Goal: Find specific page/section: Find specific page/section

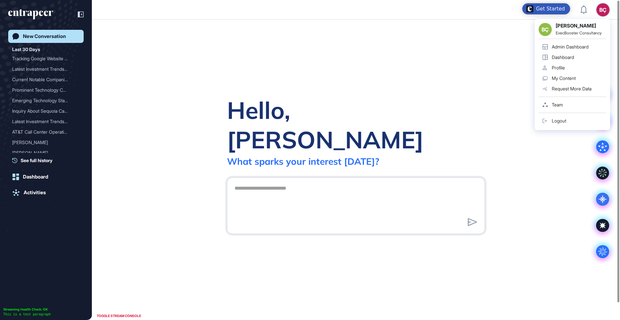
click at [599, 9] on div "BÇ" at bounding box center [602, 9] width 13 height 13
click at [572, 48] on div "Admin Dashboard" at bounding box center [570, 46] width 37 height 5
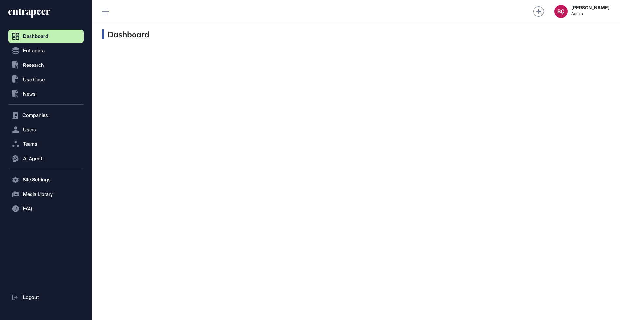
scroll to position [0, 0]
click at [31, 132] on span "Users" at bounding box center [29, 129] width 13 height 5
click at [31, 143] on span "User List" at bounding box center [30, 143] width 18 height 5
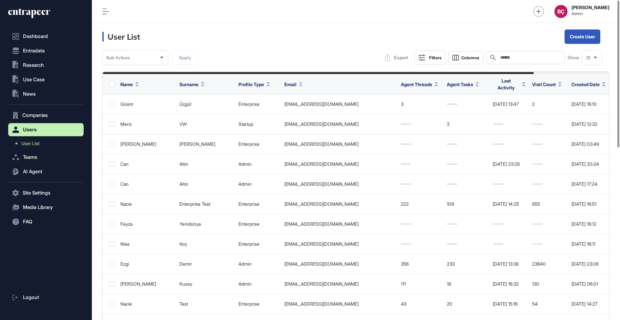
click at [412, 36] on header "User List Create User" at bounding box center [356, 37] width 528 height 28
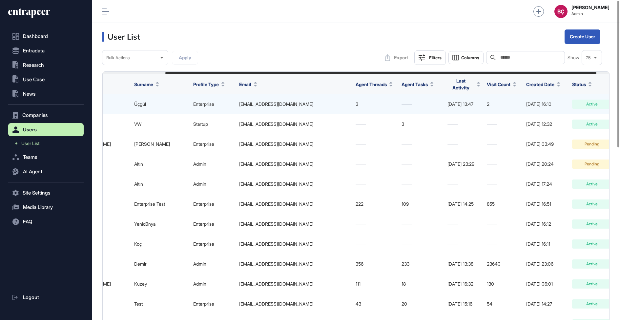
scroll to position [0, 89]
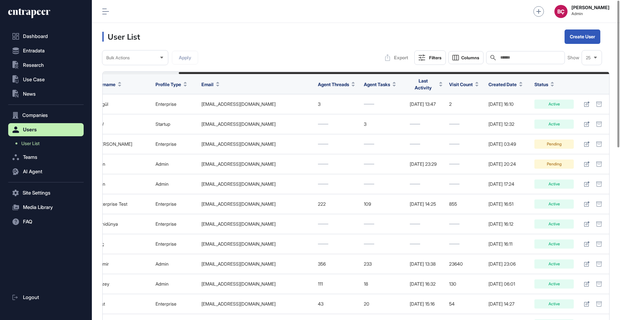
click at [499, 84] on span "Created Date" at bounding box center [502, 84] width 28 height 7
click at [501, 112] on span "Sort Descending" at bounding box center [514, 111] width 26 height 6
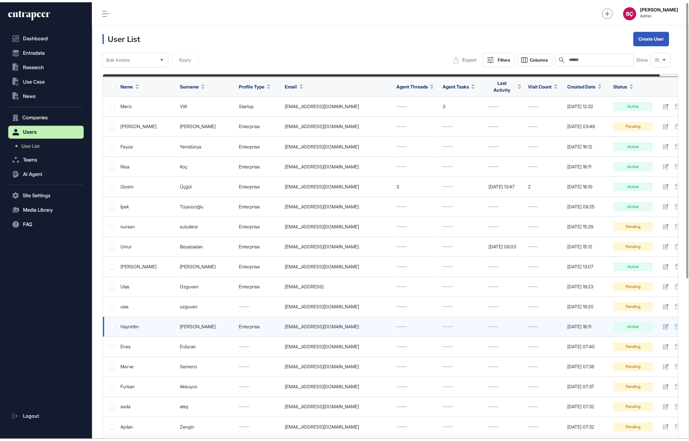
scroll to position [428, 75]
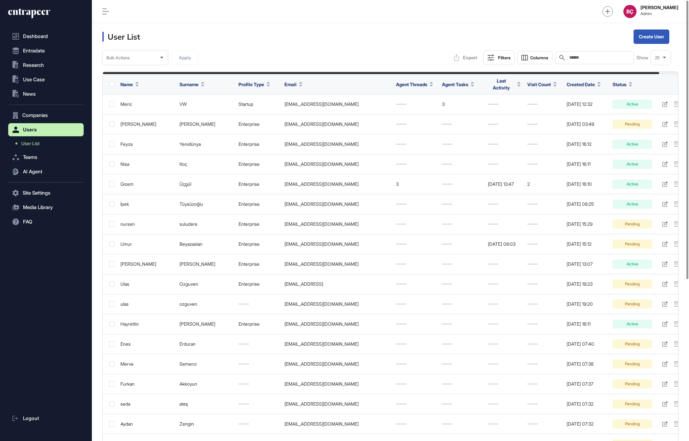
click at [619, 86] on span "Status" at bounding box center [619, 84] width 14 height 7
click at [619, 100] on div "Sort Ascending" at bounding box center [646, 98] width 41 height 10
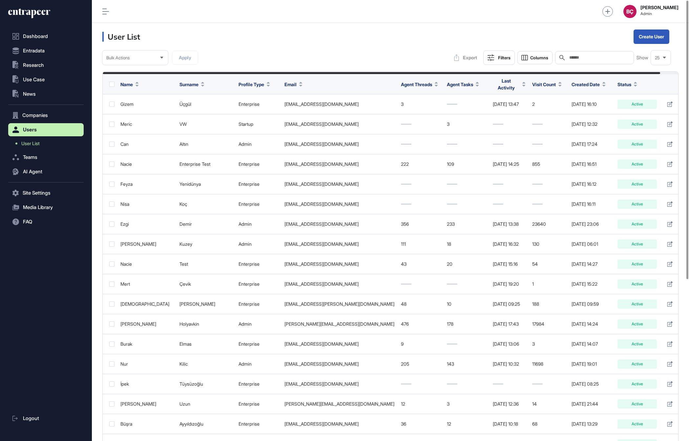
click at [591, 83] on span "Created Date" at bounding box center [585, 84] width 28 height 7
click at [592, 106] on div "Sort Descending" at bounding box center [599, 111] width 41 height 10
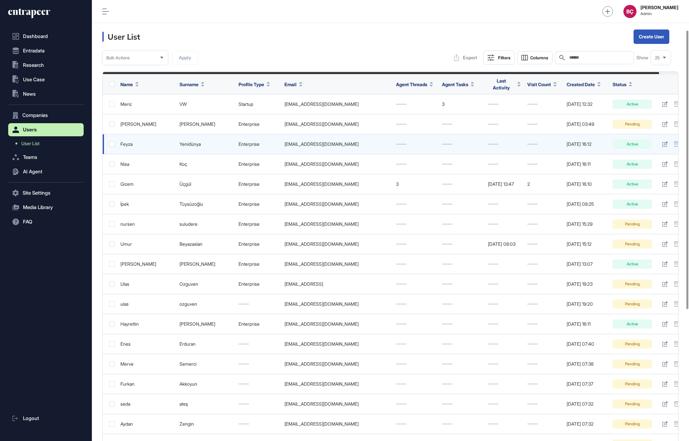
scroll to position [255, 0]
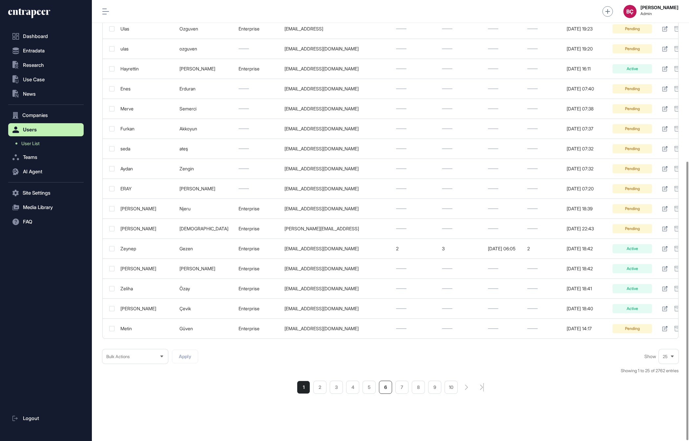
click at [383, 320] on li "6" at bounding box center [385, 387] width 13 height 13
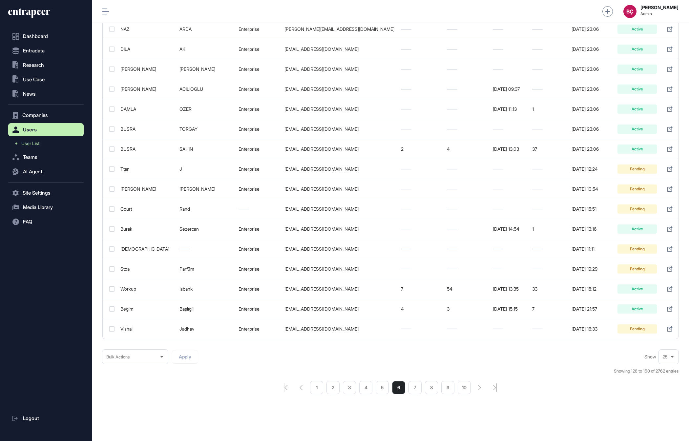
scroll to position [255, 0]
click at [383, 320] on li "5" at bounding box center [381, 387] width 13 height 13
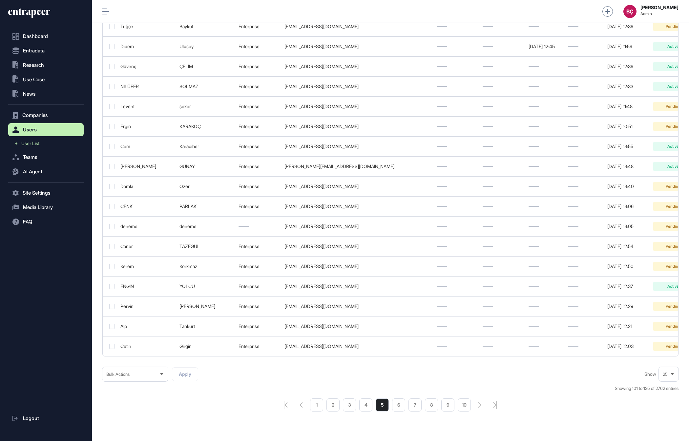
scroll to position [255, 0]
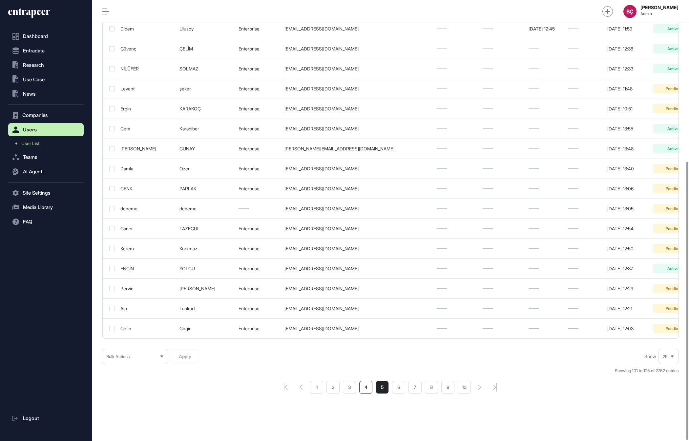
click at [366, 320] on li "4" at bounding box center [365, 387] width 13 height 13
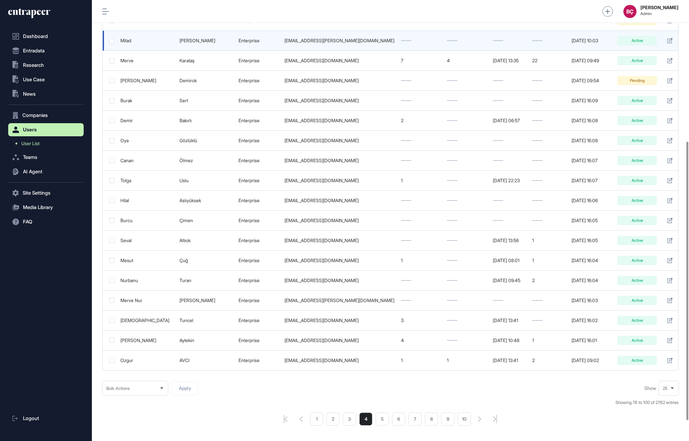
scroll to position [255, 0]
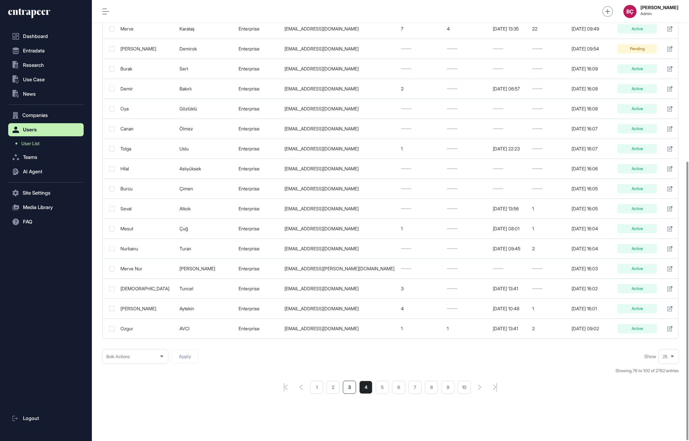
click at [347, 320] on li "3" at bounding box center [349, 387] width 13 height 13
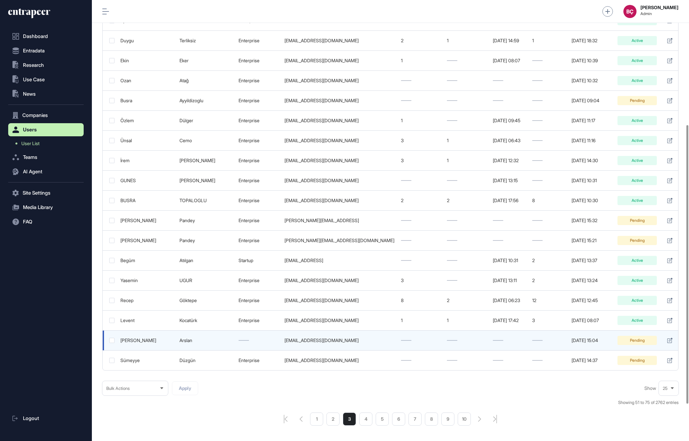
scroll to position [244, 0]
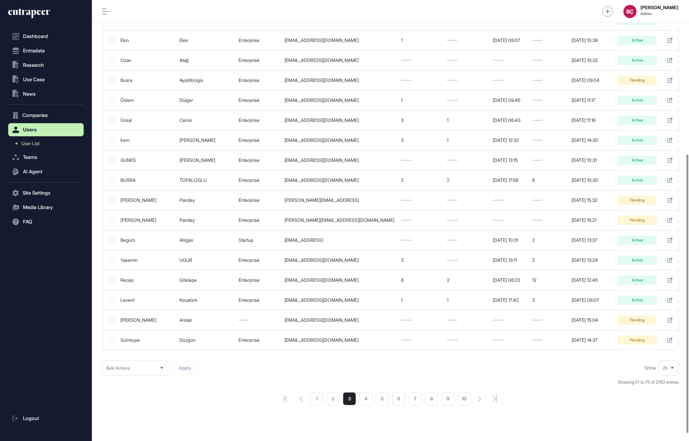
click at [334, 320] on li "2" at bounding box center [332, 399] width 13 height 13
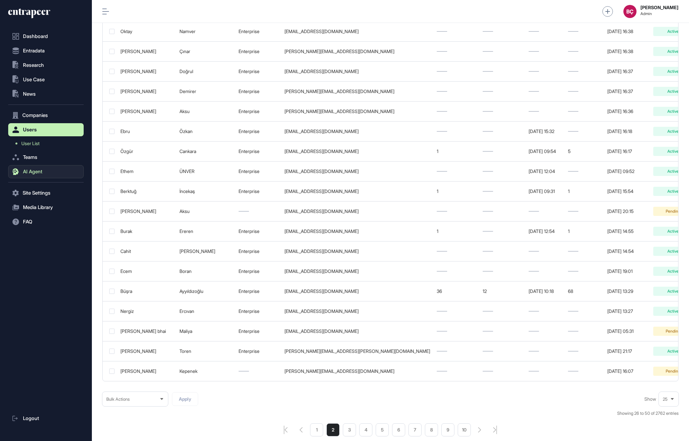
scroll to position [251, 0]
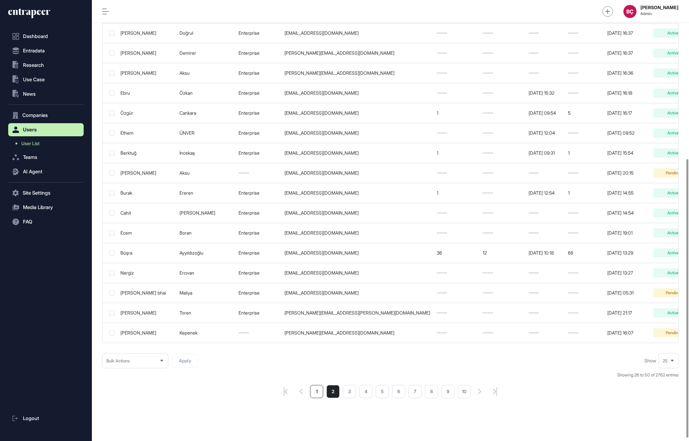
click at [319, 320] on li "1" at bounding box center [316, 391] width 13 height 13
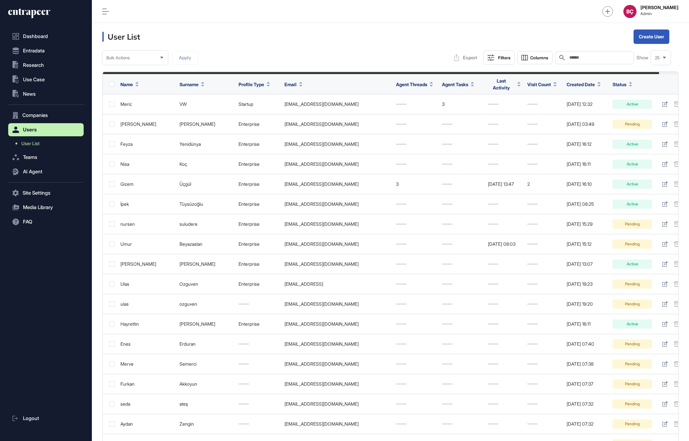
click at [33, 15] on icon at bounding box center [33, 14] width 5 height 9
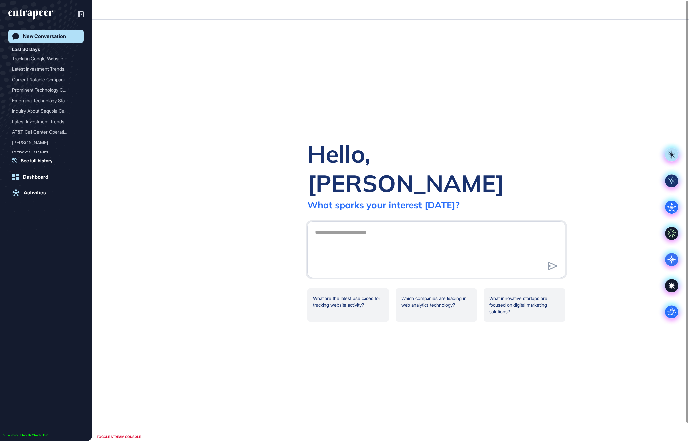
scroll to position [0, 0]
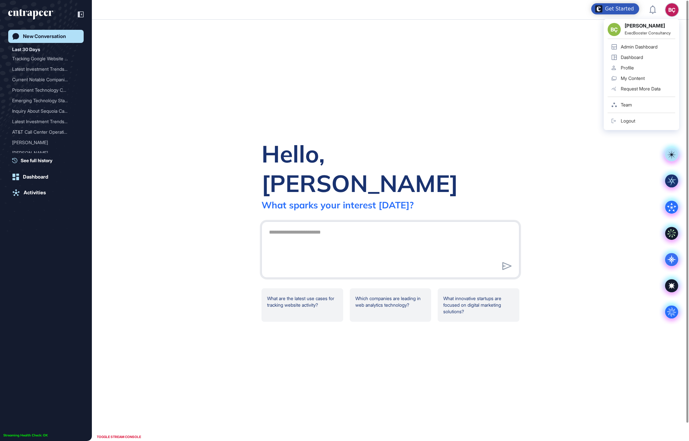
click at [619, 13] on div "BÇ BÇ [PERSON_NAME] ExecBooster Consultancy Admin Dashboard Dashboard Profile M…" at bounding box center [671, 9] width 13 height 13
click at [619, 46] on div "Admin Dashboard" at bounding box center [638, 46] width 37 height 5
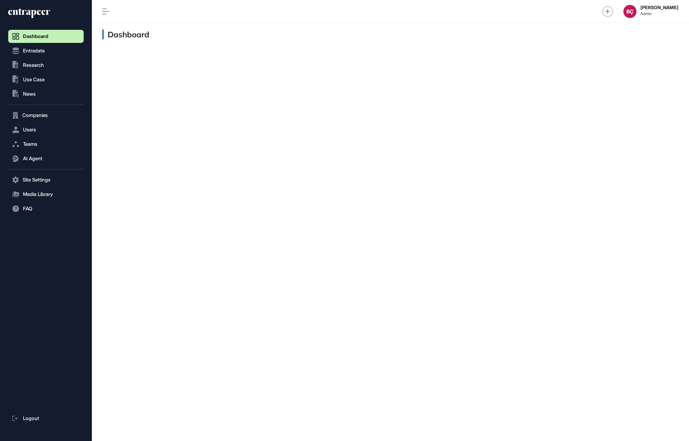
scroll to position [0, 0]
click at [34, 126] on button "Users" at bounding box center [45, 129] width 75 height 13
click at [34, 145] on span "User List" at bounding box center [30, 143] width 18 height 5
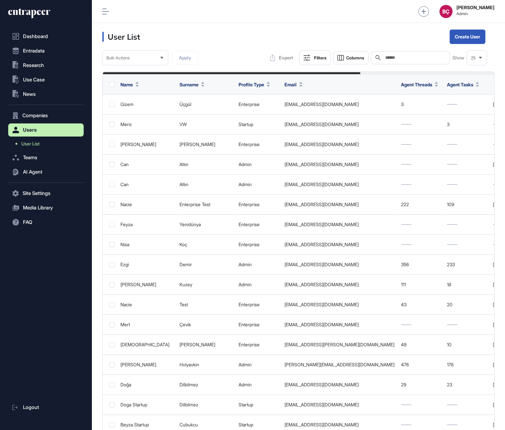
scroll to position [430, 413]
click at [408, 59] on input "text" at bounding box center [414, 57] width 61 height 5
type input "*****"
